Goal: Book appointment/travel/reservation

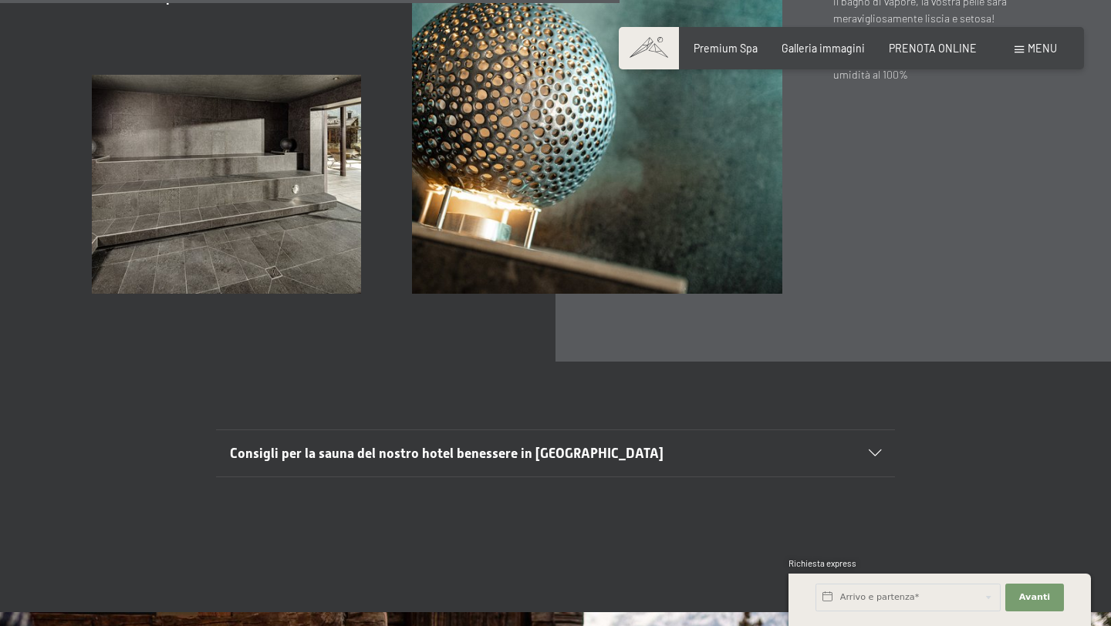
scroll to position [4771, 0]
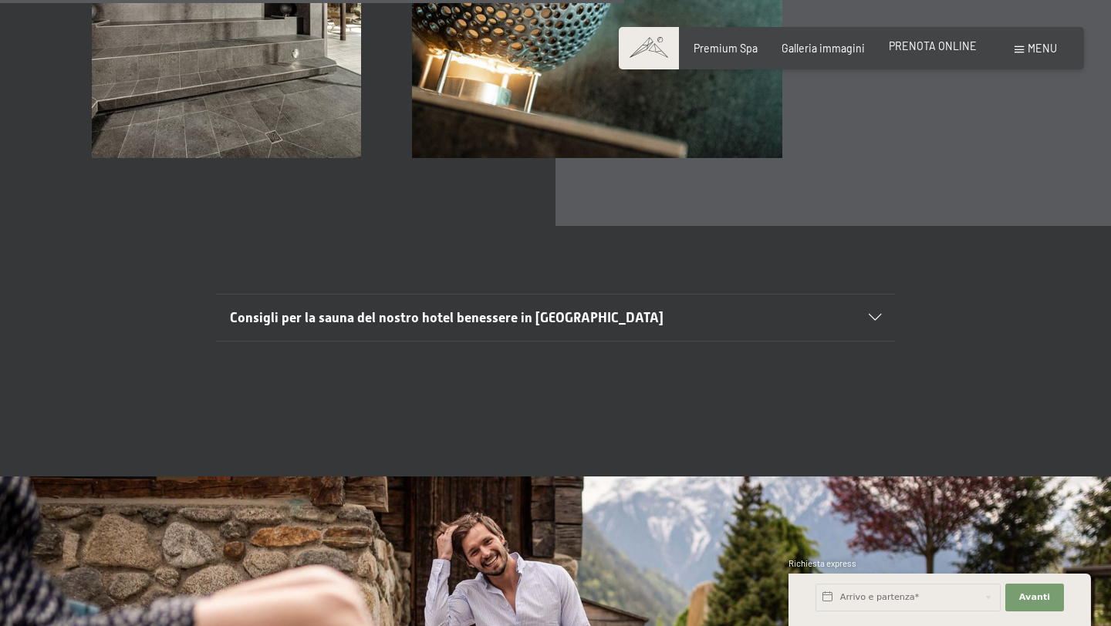
click at [928, 49] on span "PRENOTA ONLINE" at bounding box center [932, 45] width 88 height 13
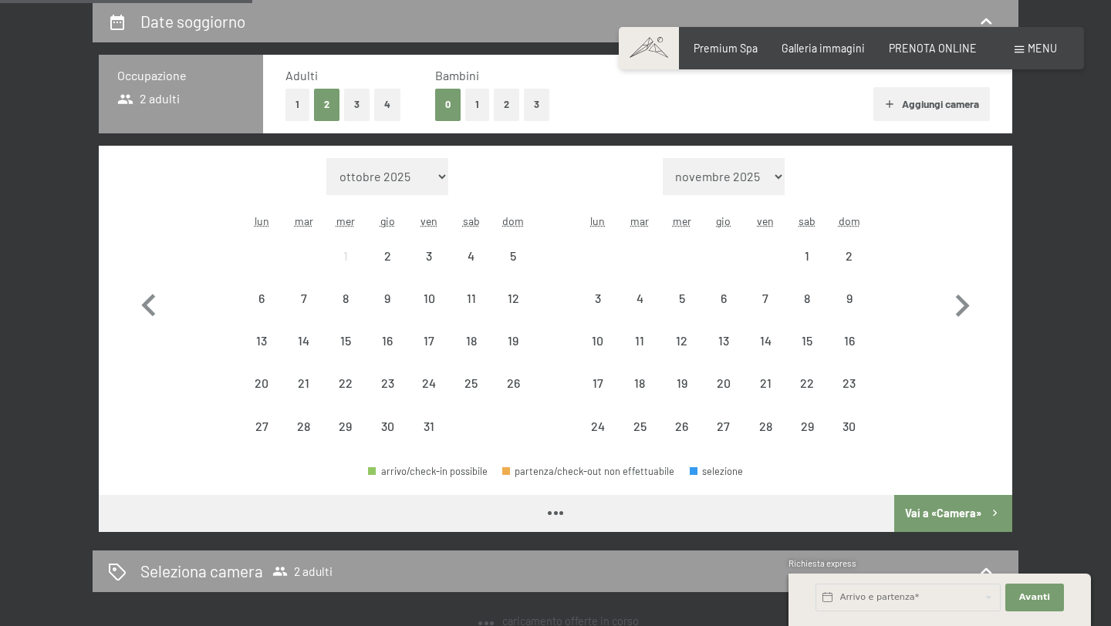
scroll to position [340, 0]
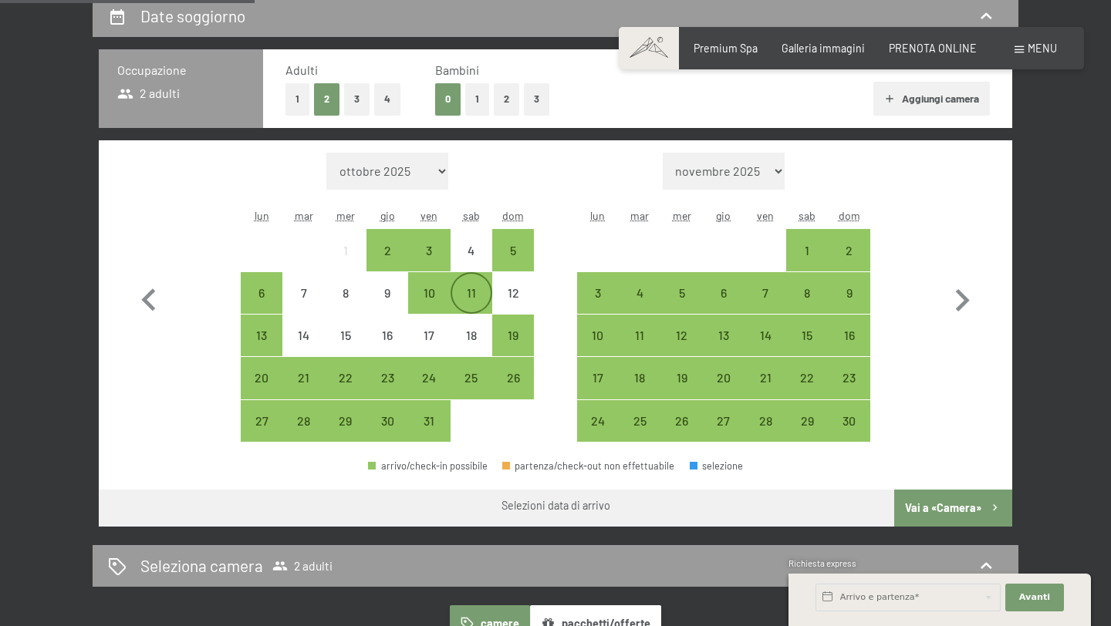
click at [480, 288] on div "11" at bounding box center [471, 306] width 39 height 39
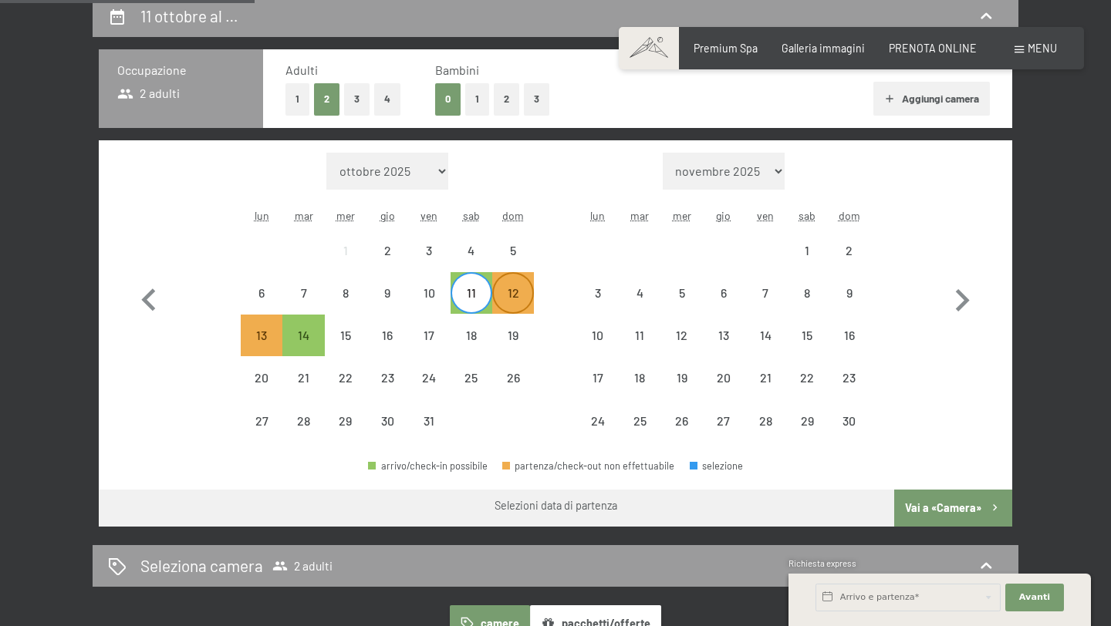
click at [501, 291] on div "12" at bounding box center [513, 306] width 39 height 39
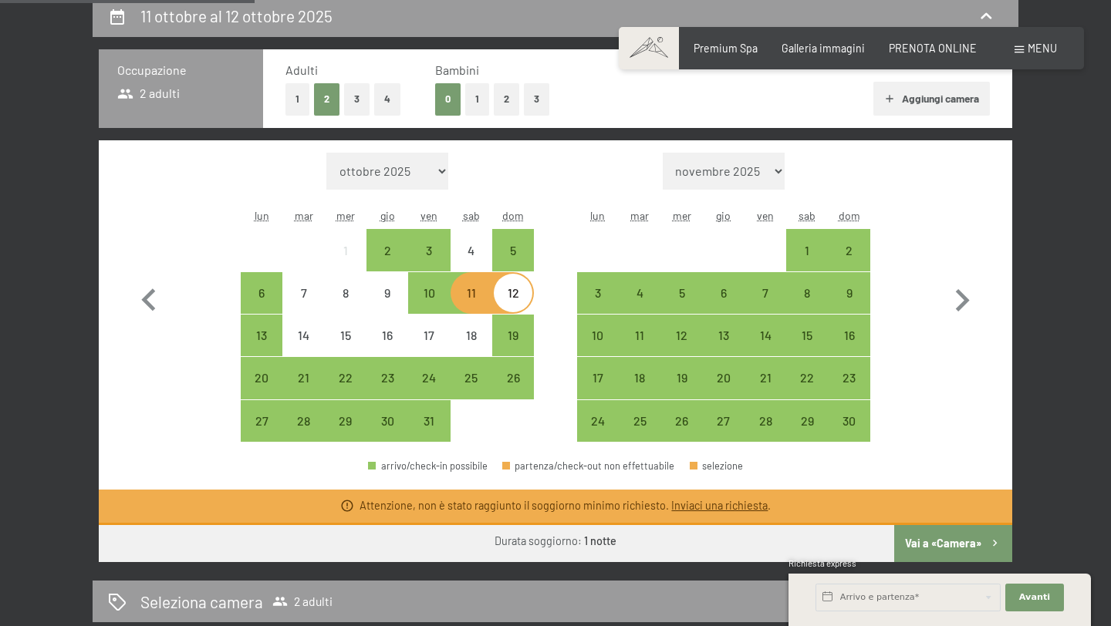
click at [501, 291] on div "12" at bounding box center [513, 306] width 39 height 39
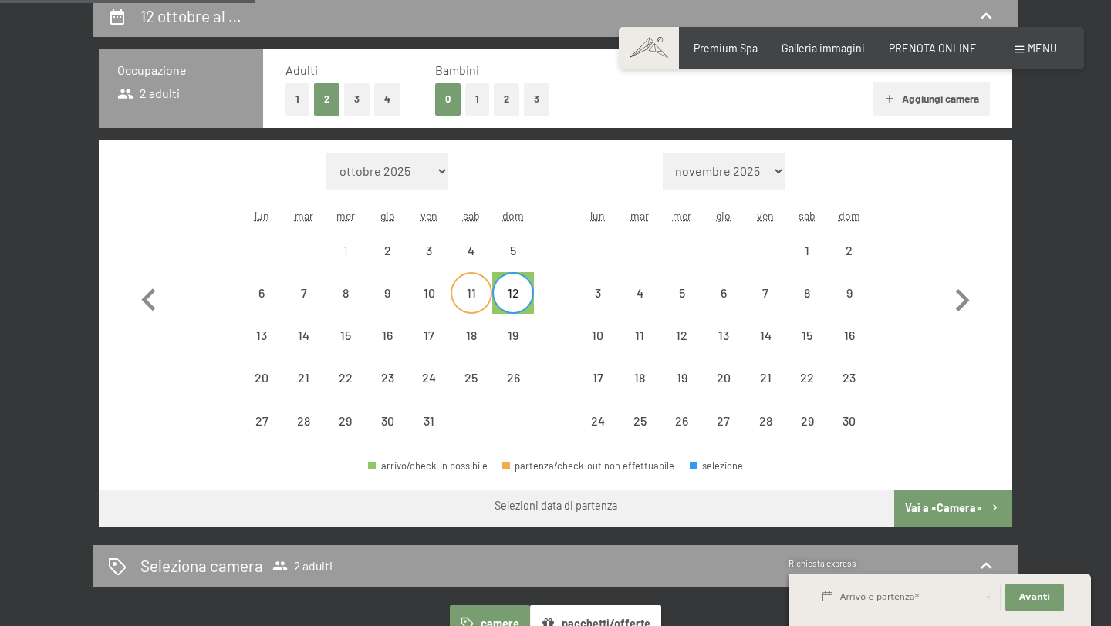
click at [484, 291] on div "11" at bounding box center [471, 306] width 39 height 39
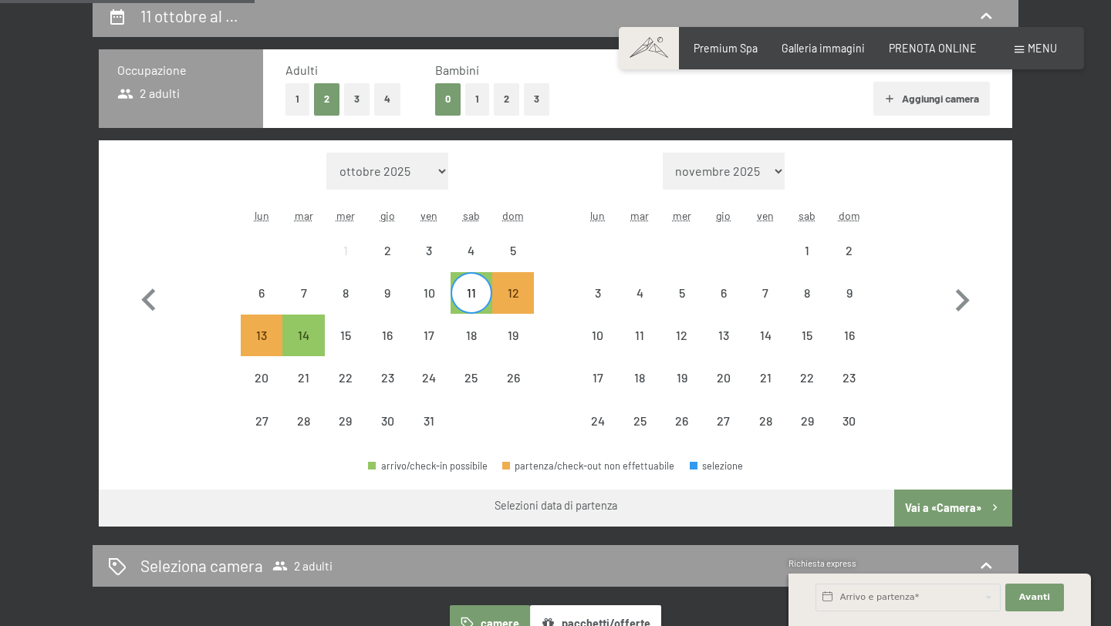
click at [529, 282] on div "12" at bounding box center [513, 293] width 39 height 39
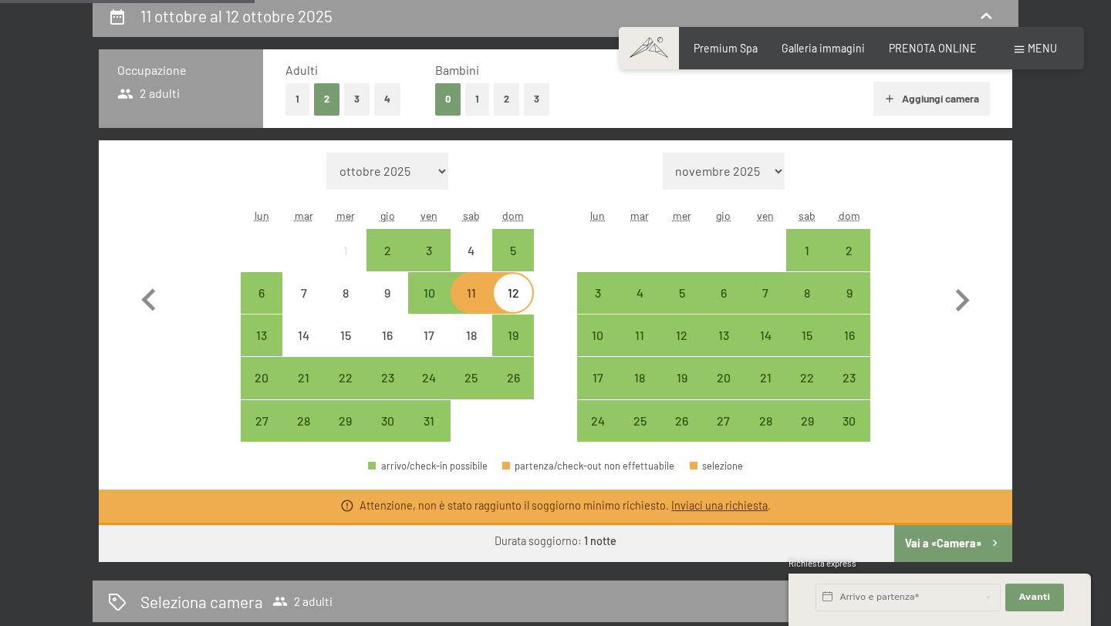
click at [929, 545] on button "Vai a «Camera»" at bounding box center [953, 543] width 118 height 37
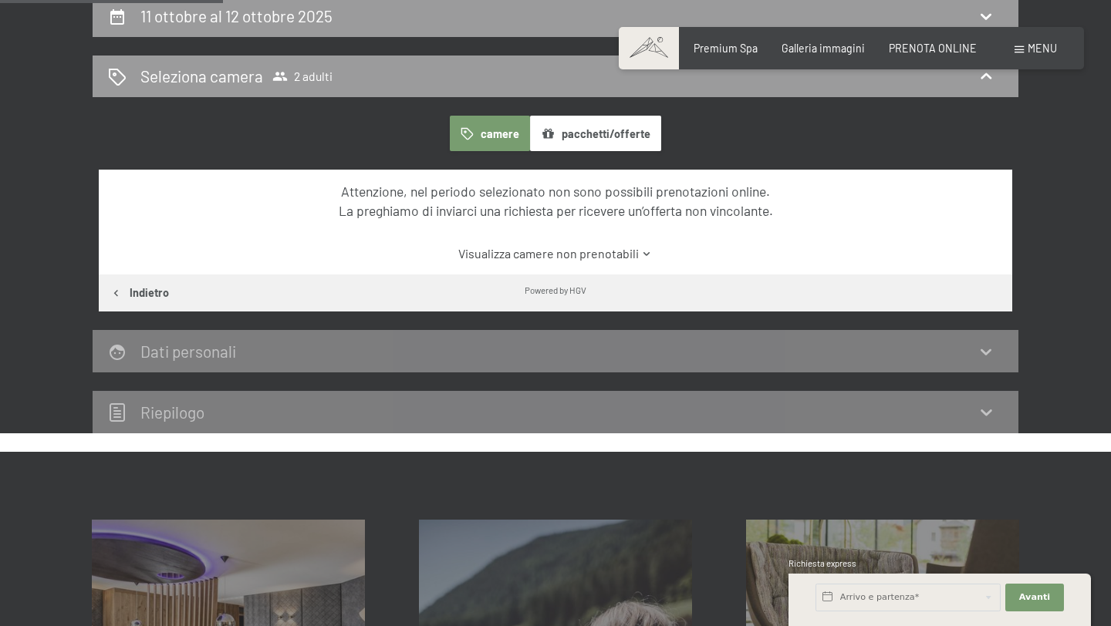
scroll to position [335, 0]
